Goal: Task Accomplishment & Management: Use online tool/utility

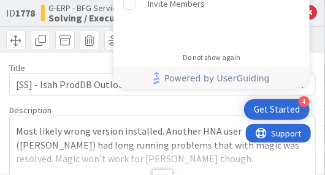
type textarea "x"
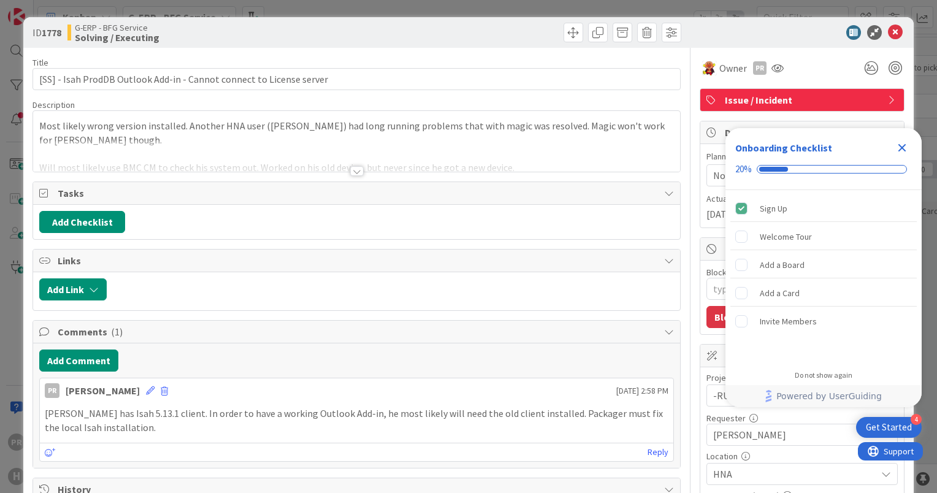
click at [353, 169] on div at bounding box center [356, 171] width 13 height 10
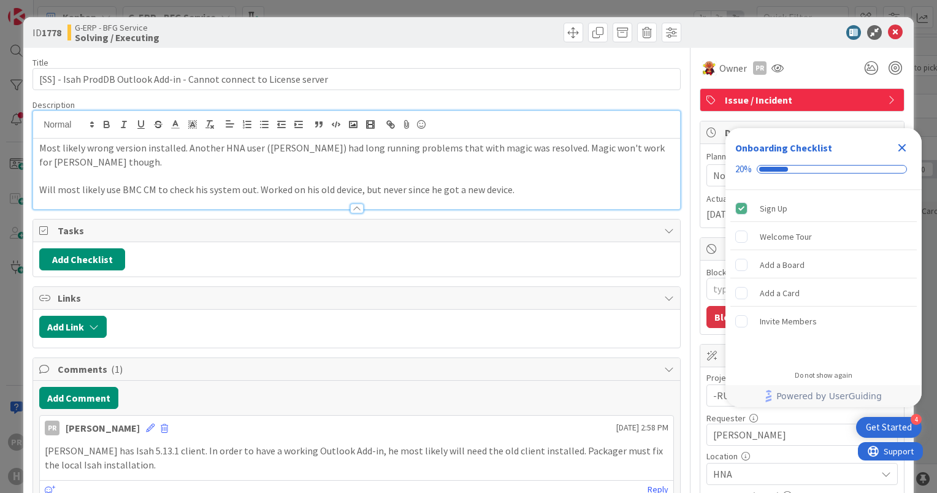
click at [900, 148] on icon "Close Checklist" at bounding box center [902, 147] width 15 height 15
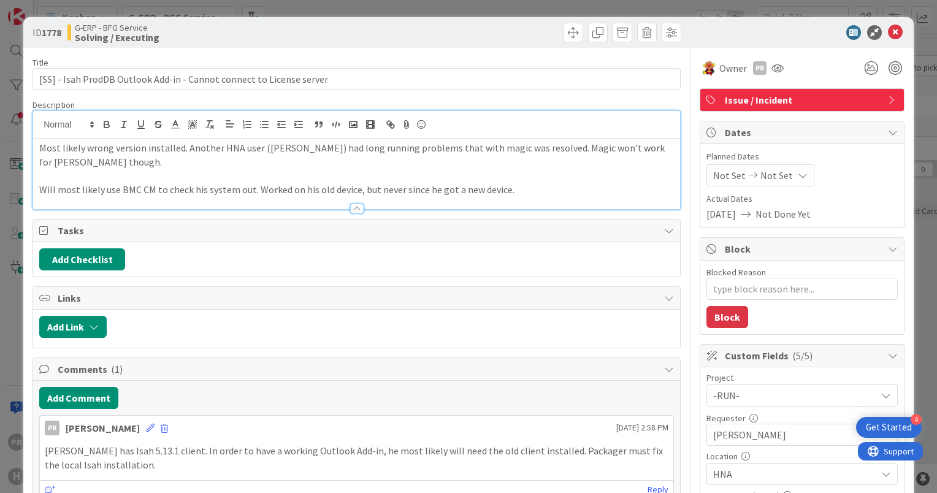
click at [353, 209] on div at bounding box center [356, 209] width 13 height 10
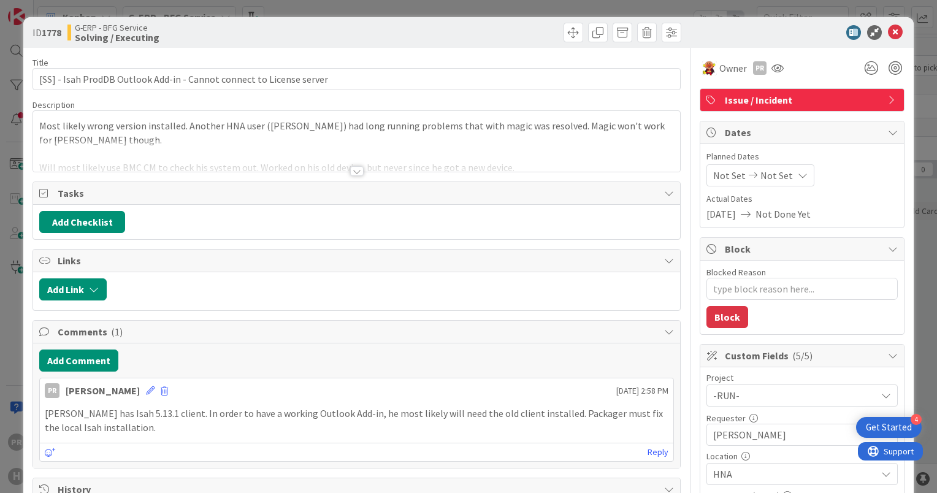
click at [350, 173] on div at bounding box center [356, 171] width 13 height 10
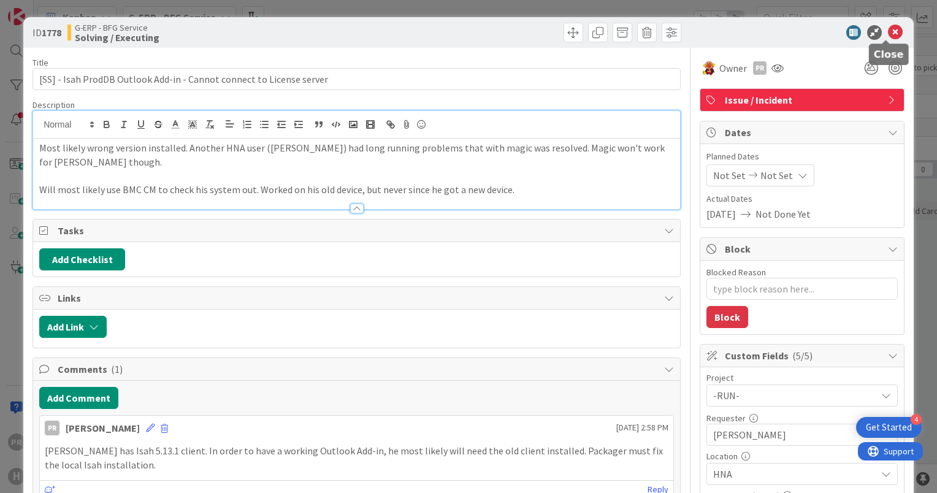
click at [888, 31] on icon at bounding box center [895, 32] width 15 height 15
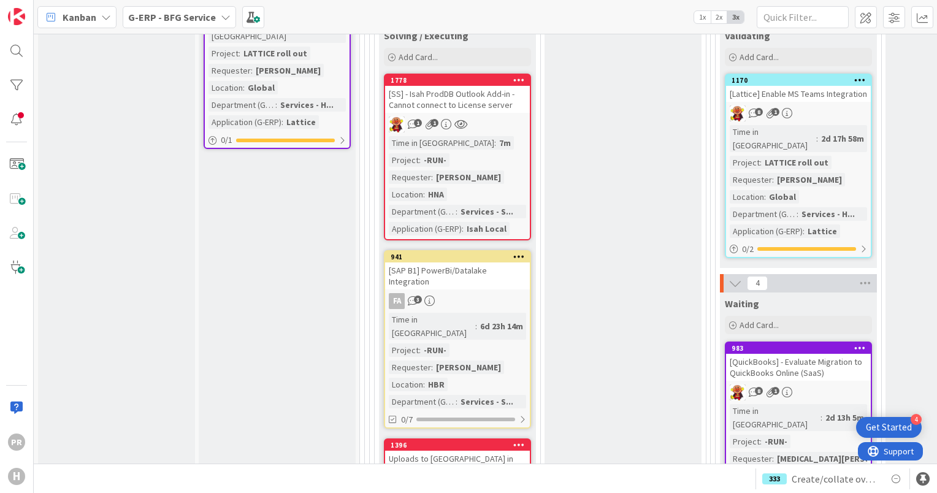
scroll to position [798, 0]
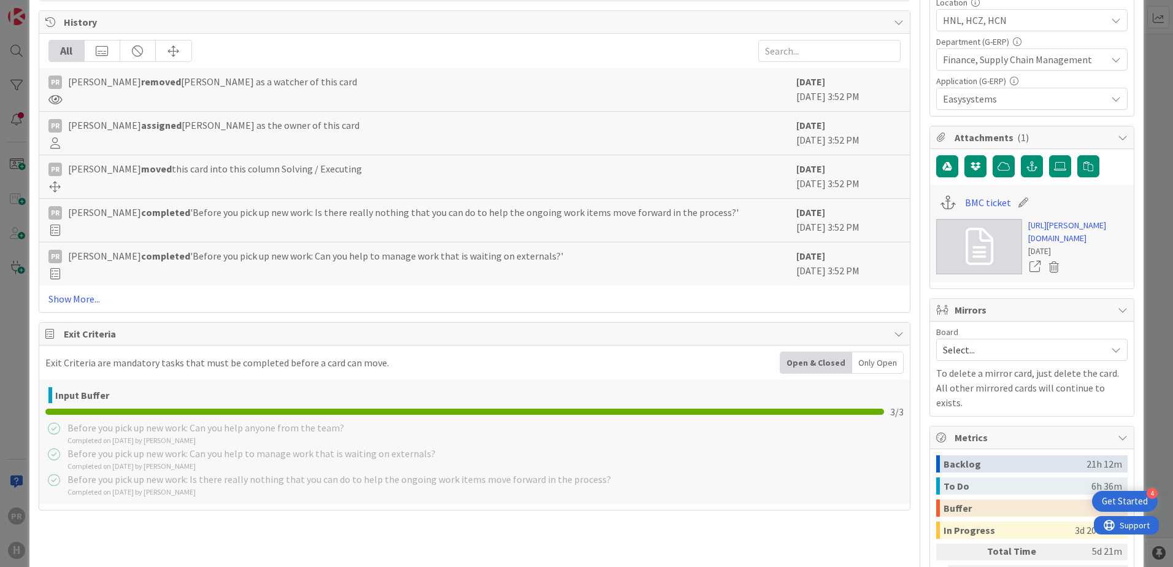
type textarea "x"
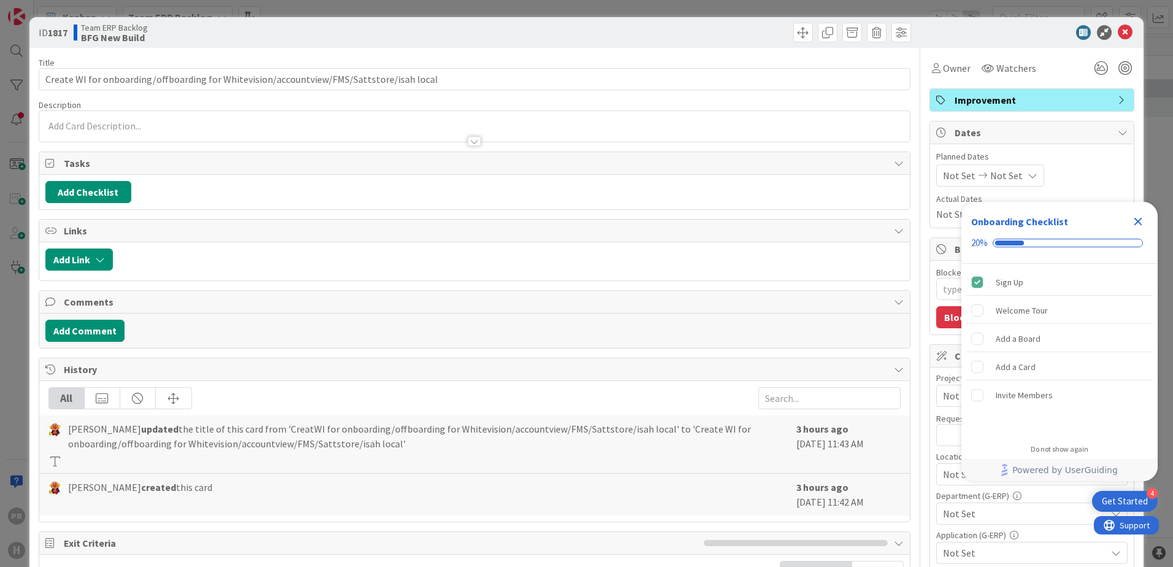
type textarea "x"
click at [468, 144] on div at bounding box center [474, 141] width 13 height 10
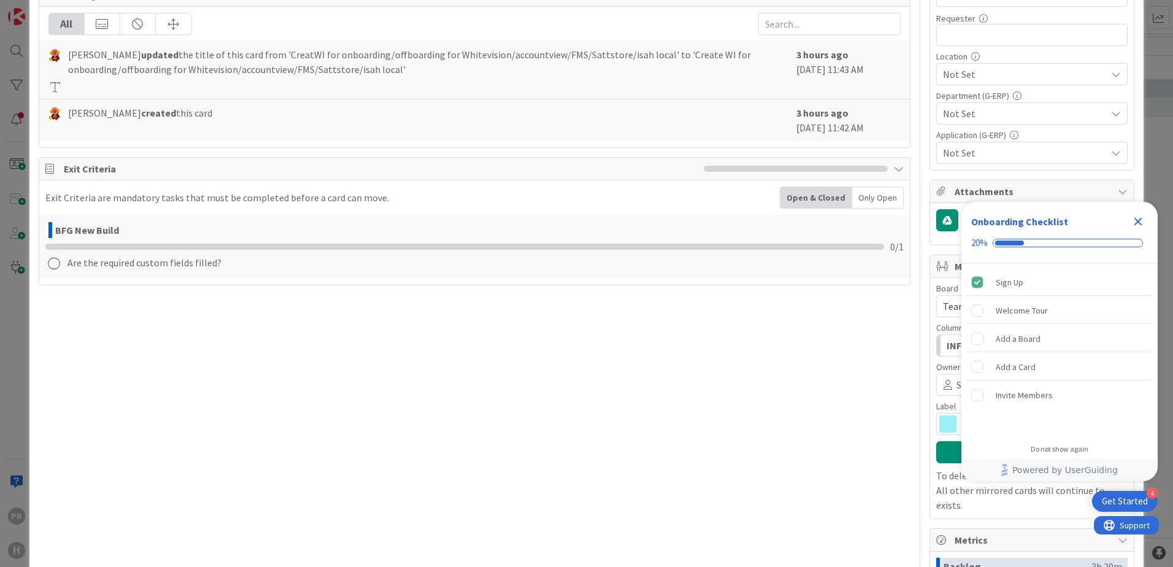
scroll to position [491, 0]
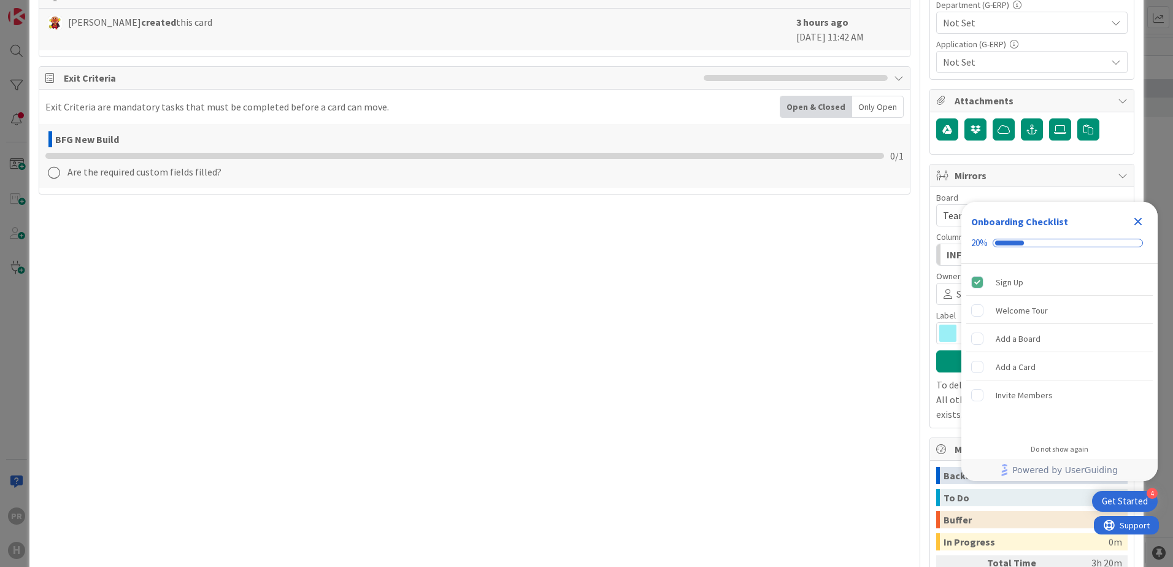
click at [1136, 220] on icon "Close Checklist" at bounding box center [1138, 222] width 8 height 8
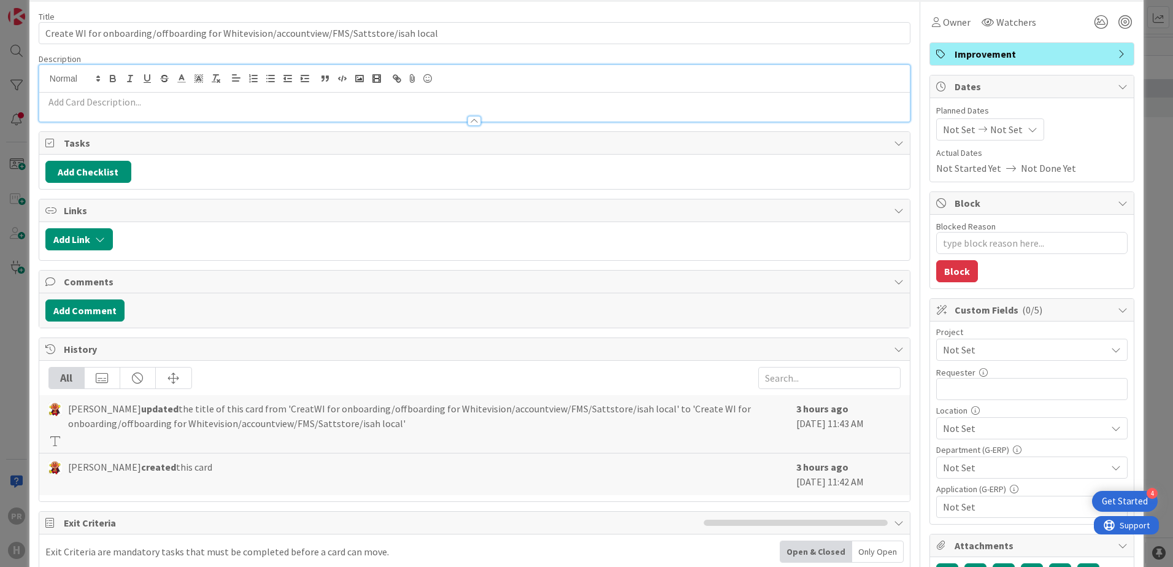
scroll to position [0, 0]
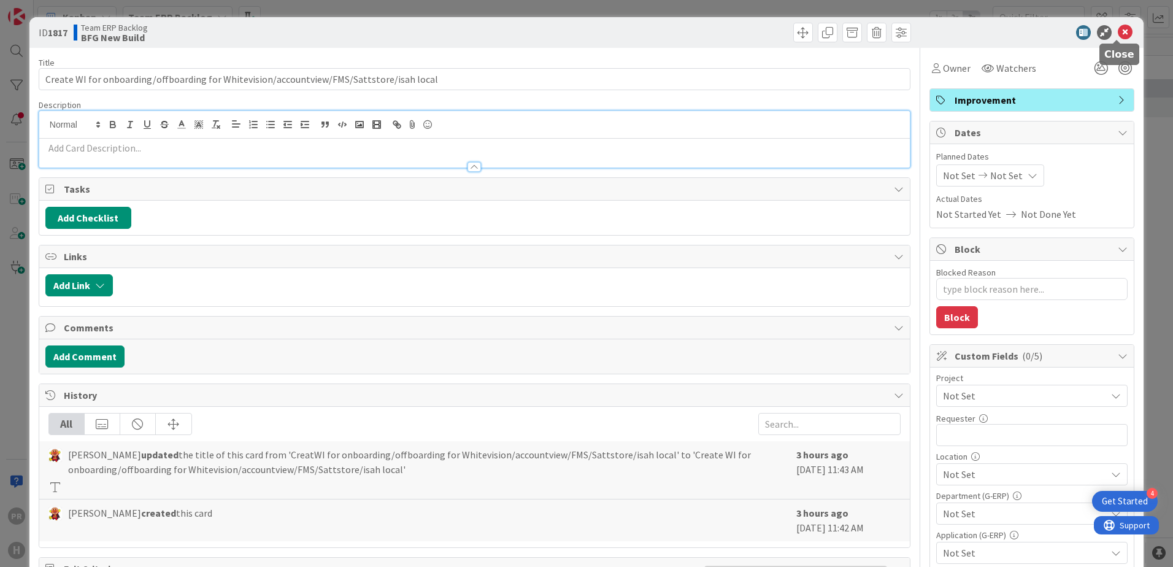
click at [1118, 34] on icon at bounding box center [1125, 32] width 15 height 15
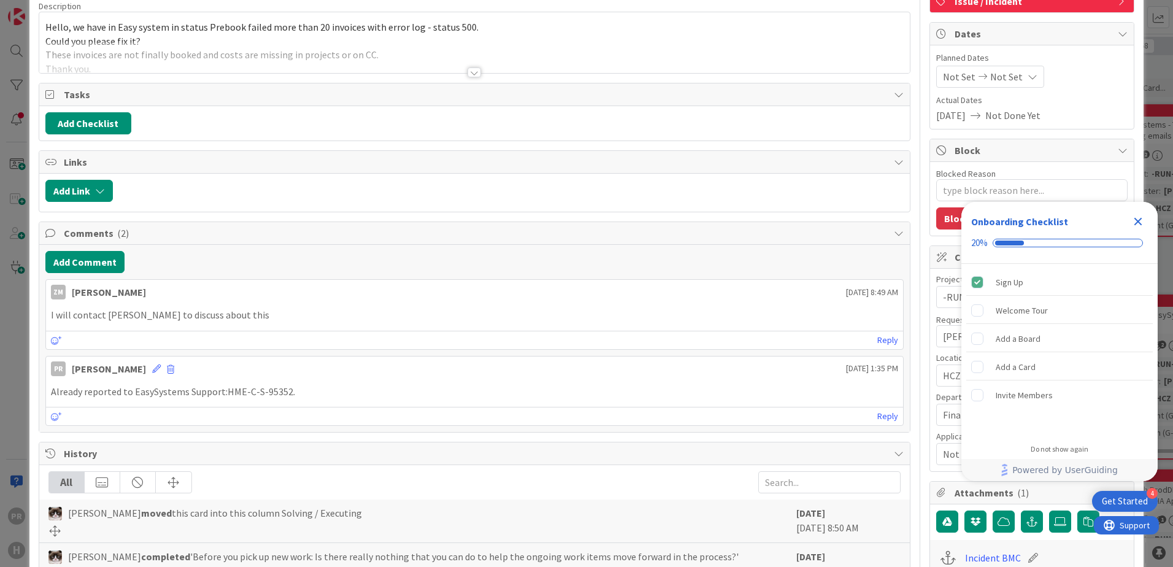
scroll to position [123, 0]
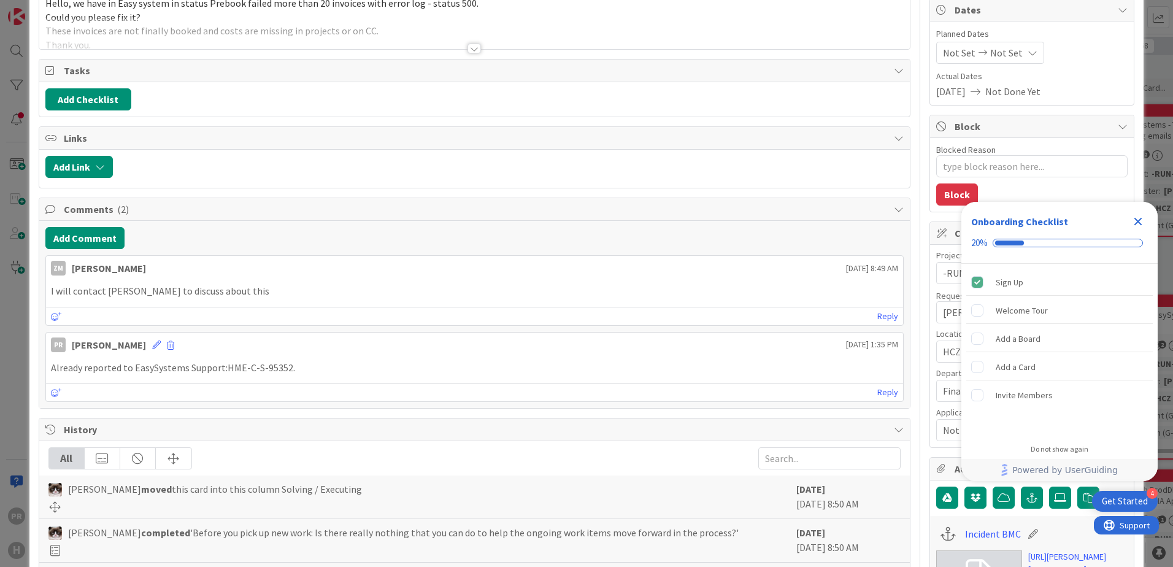
type textarea "x"
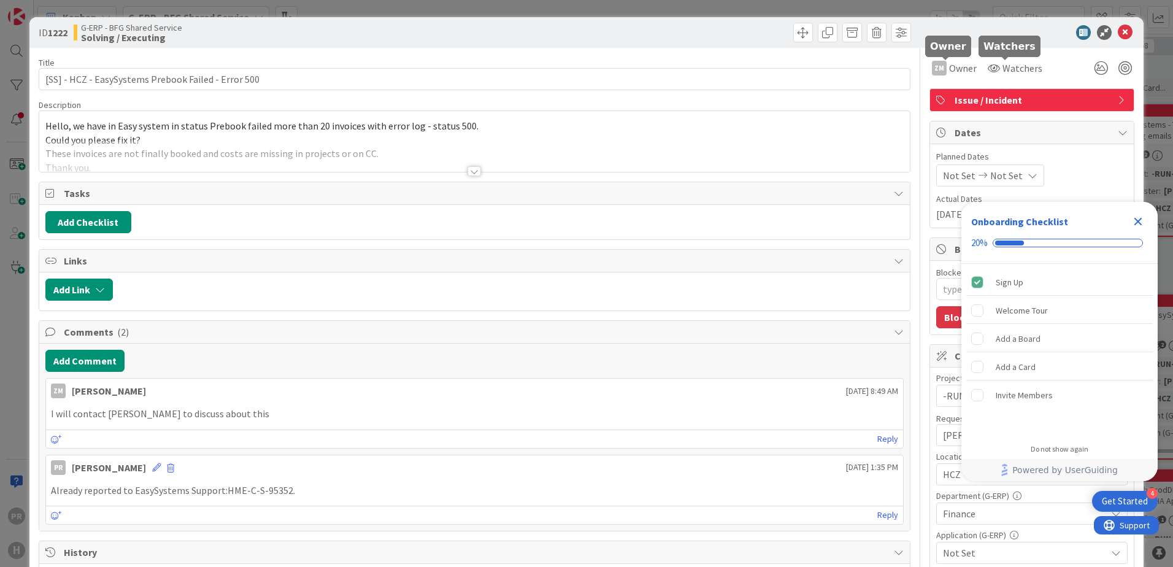
scroll to position [0, 0]
click at [1119, 34] on icon at bounding box center [1125, 32] width 15 height 15
